Goal: Information Seeking & Learning: Learn about a topic

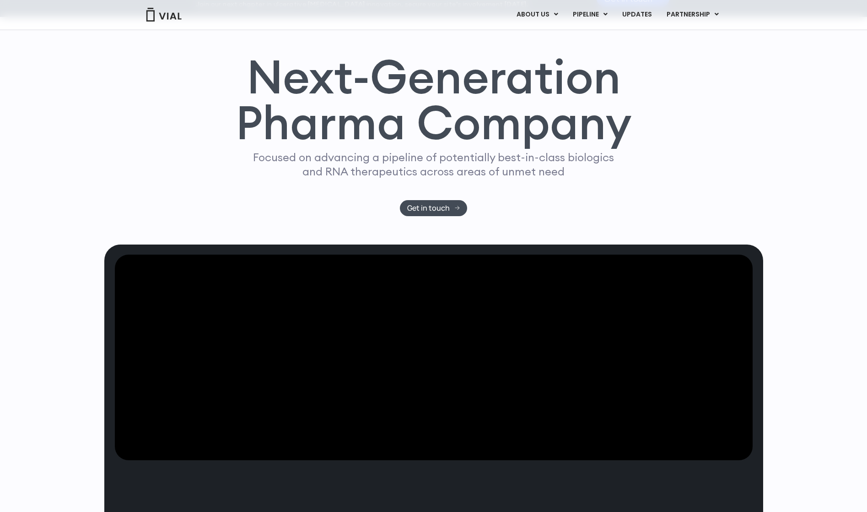
scroll to position [46, 0]
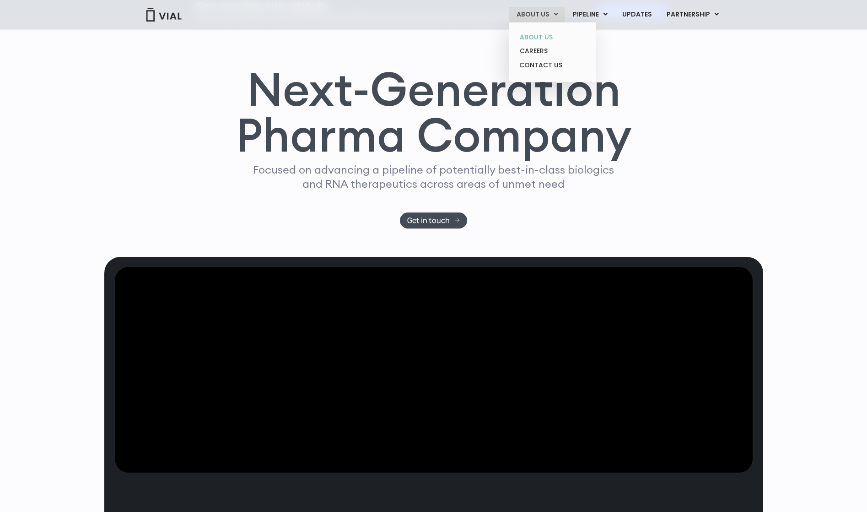
click at [549, 34] on link "ABOUT US" at bounding box center [552, 37] width 80 height 14
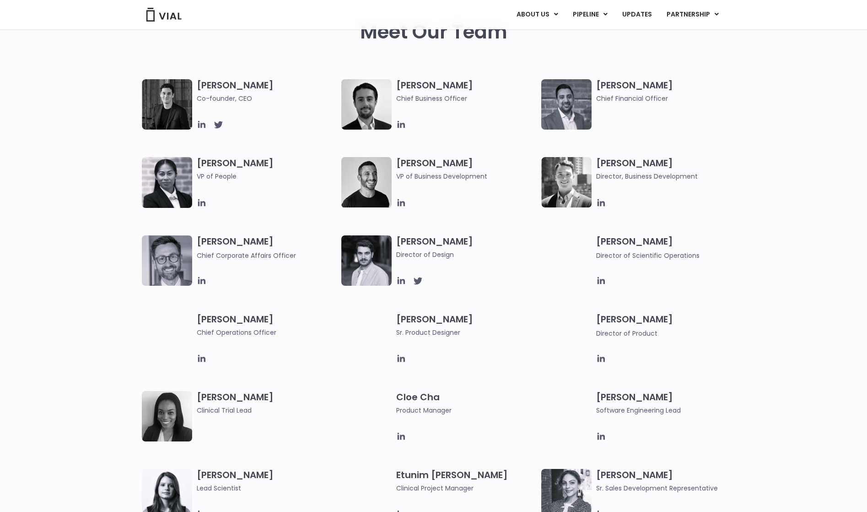
scroll to position [458, 0]
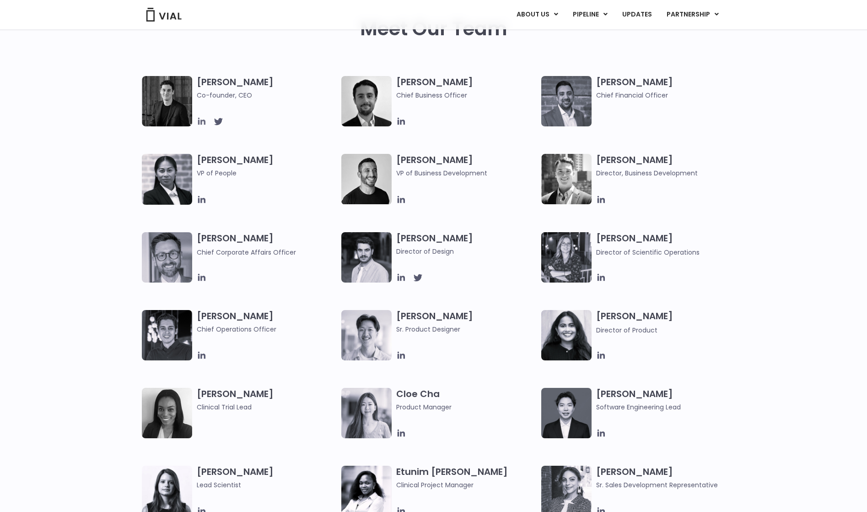
click at [204, 120] on icon at bounding box center [201, 121] width 7 height 7
click at [404, 121] on icon at bounding box center [401, 121] width 7 height 7
click at [119, 228] on div "[PERSON_NAME] Co-founder, CEO [PERSON_NAME] Chief Business Officer [PERSON_NAME…" at bounding box center [433, 270] width 867 height 389
click at [202, 355] on icon at bounding box center [201, 354] width 7 height 7
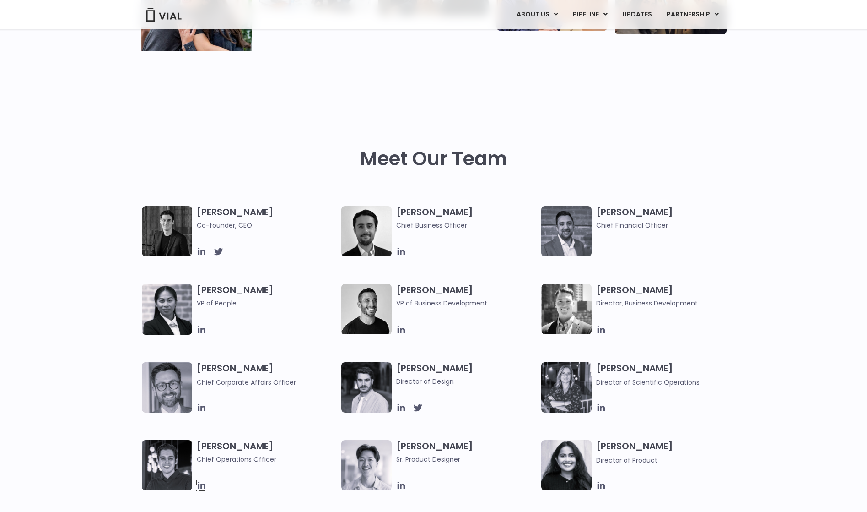
scroll to position [320, 0]
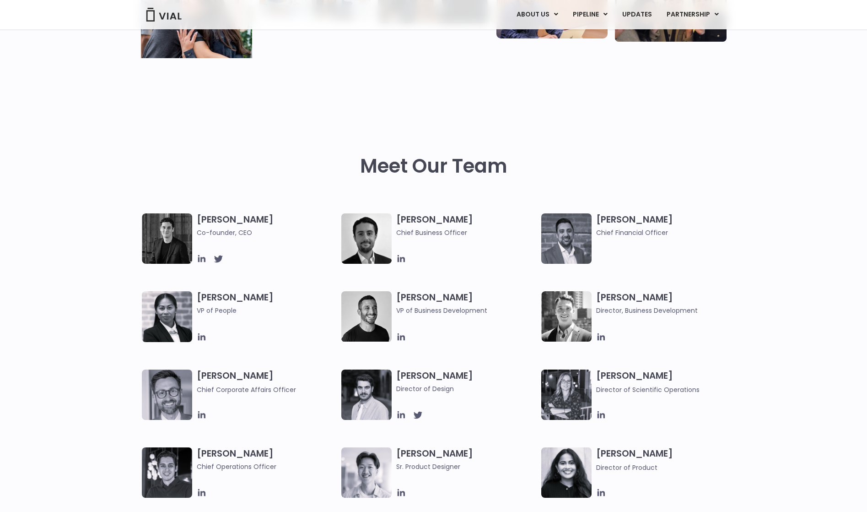
click at [232, 224] on h3 "[PERSON_NAME] Co-founder, CEO" at bounding box center [267, 225] width 140 height 24
click at [174, 227] on img at bounding box center [167, 238] width 50 height 50
